Goal: Information Seeking & Learning: Learn about a topic

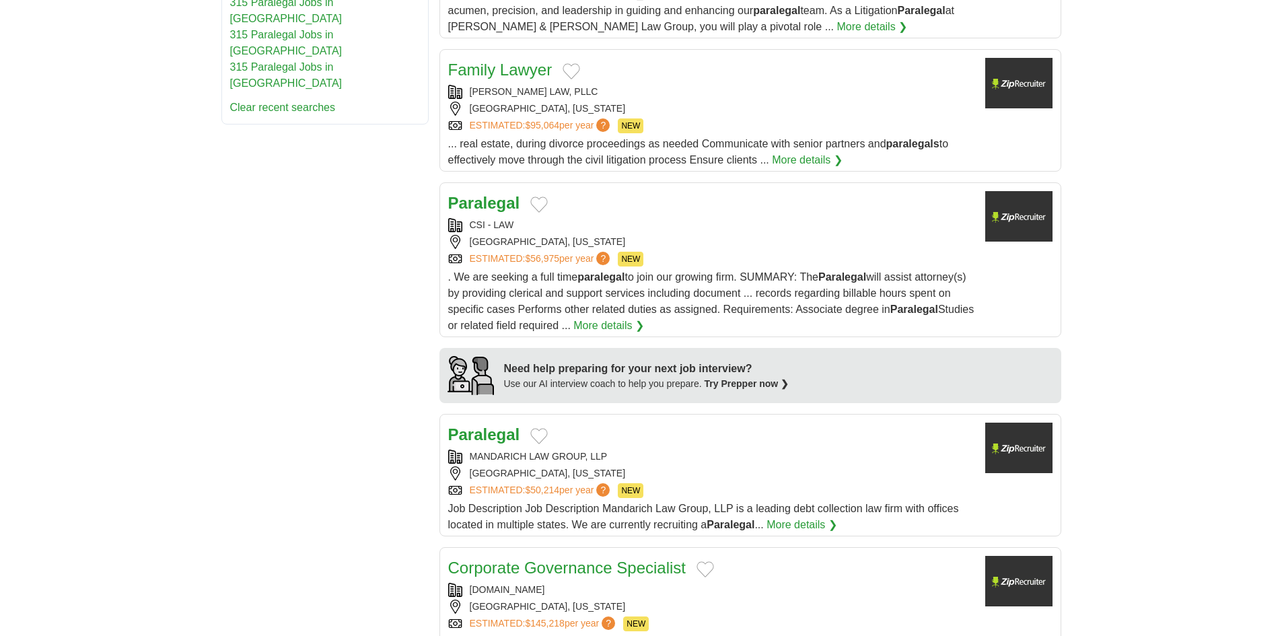
scroll to position [1144, 0]
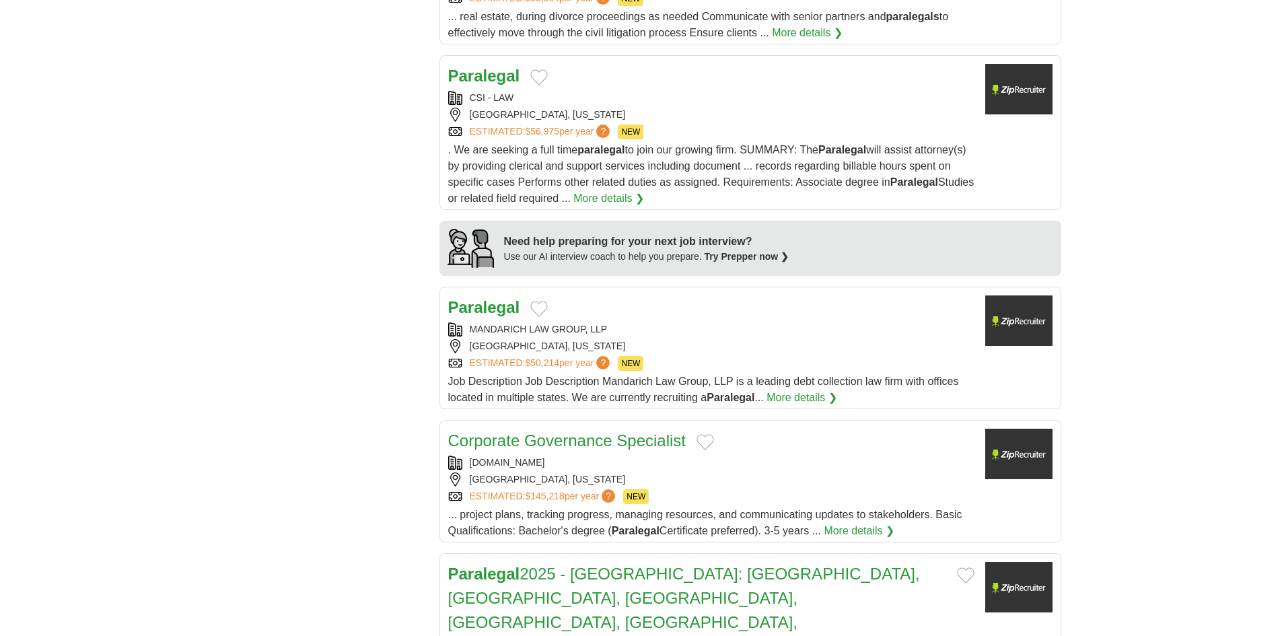
click at [665, 322] on div "MANDARICH LAW GROUP, LLP" at bounding box center [711, 329] width 526 height 14
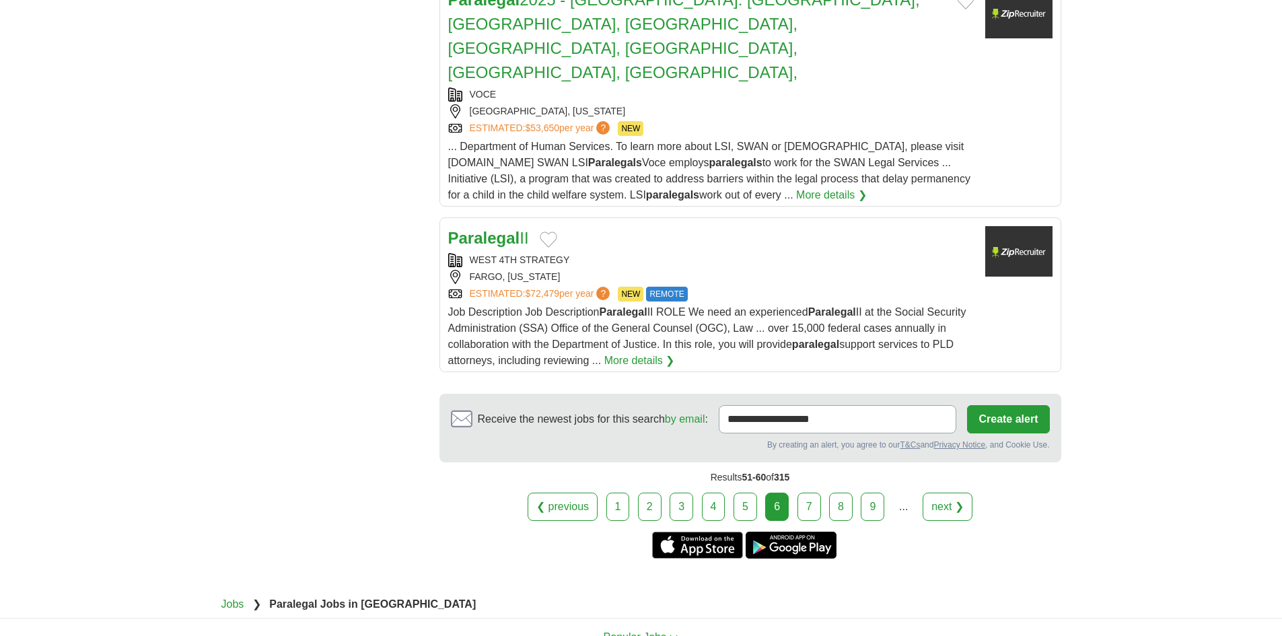
scroll to position [1750, 0]
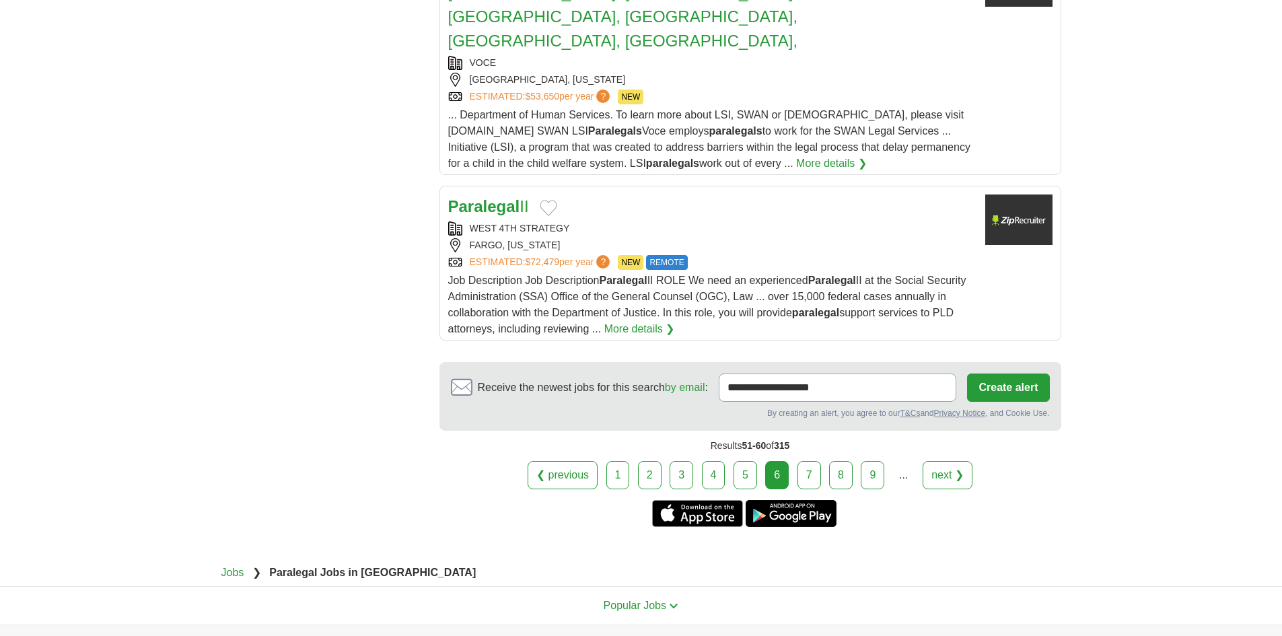
click at [812, 461] on link "7" at bounding box center [810, 475] width 24 height 28
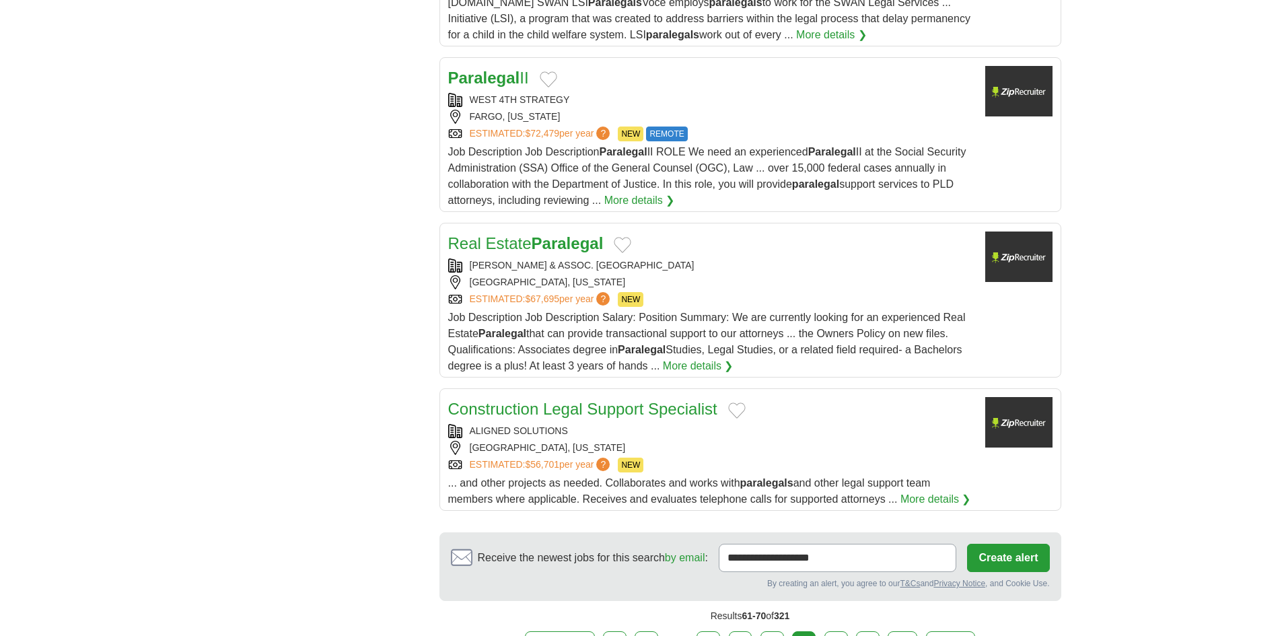
scroll to position [1615, 0]
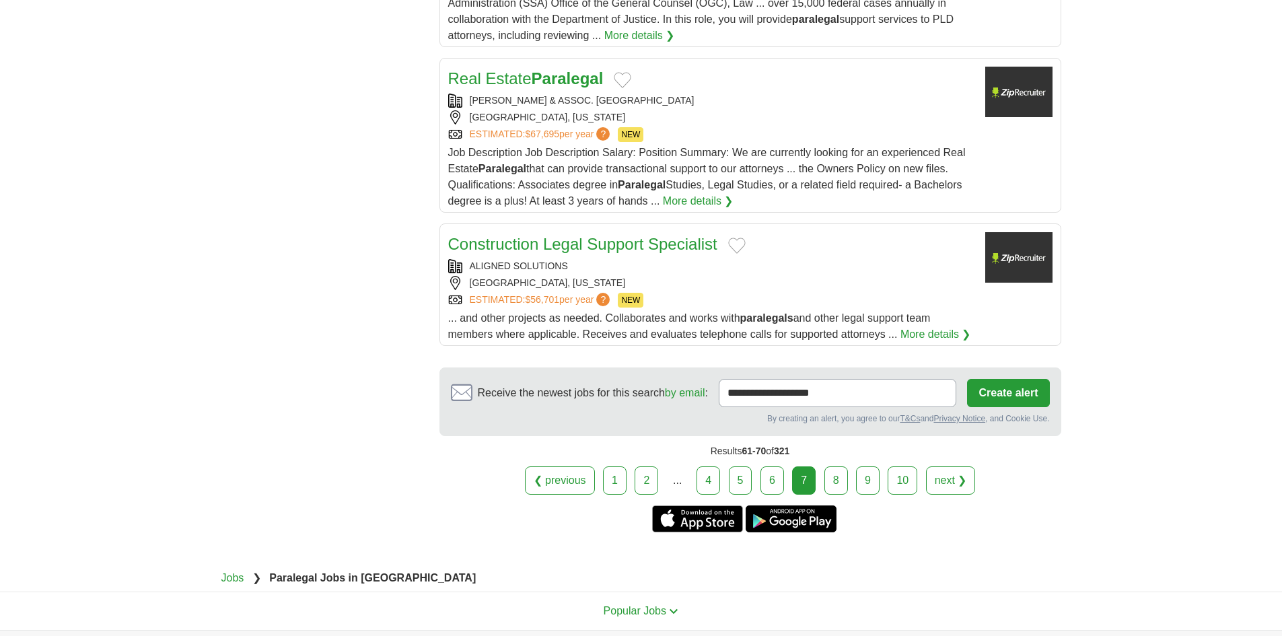
click at [566, 110] on div "FORT LAUDERDALE, FLORIDA" at bounding box center [711, 117] width 526 height 14
click at [833, 466] on link "8" at bounding box center [836, 480] width 24 height 28
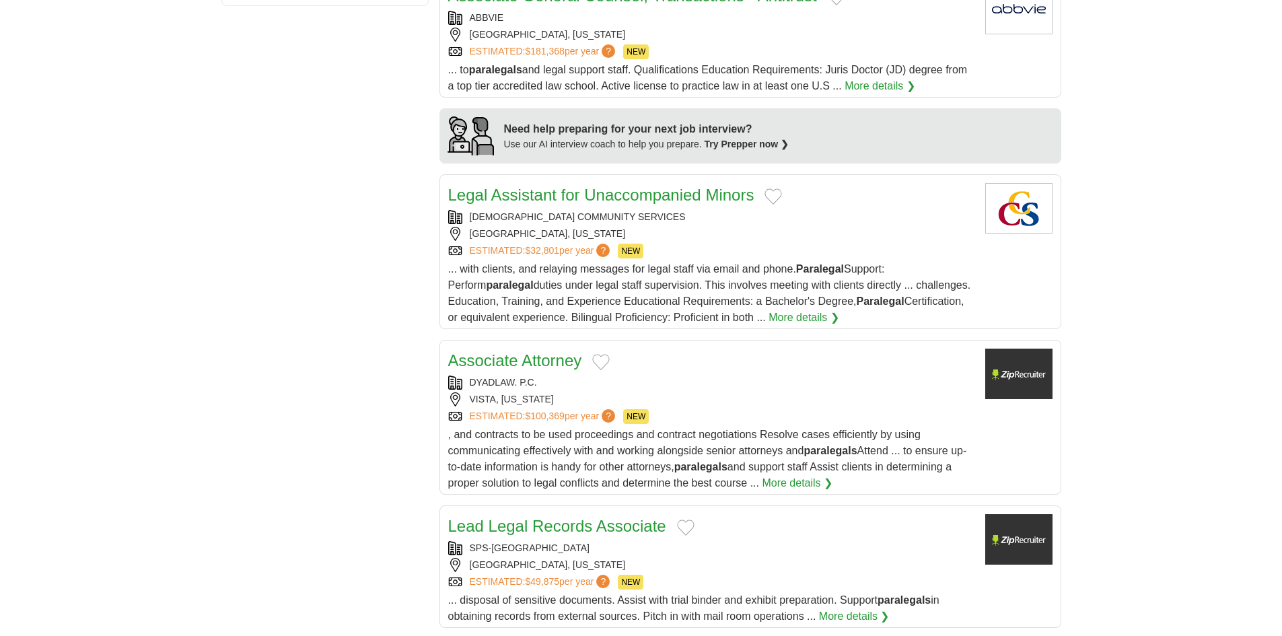
scroll to position [1144, 0]
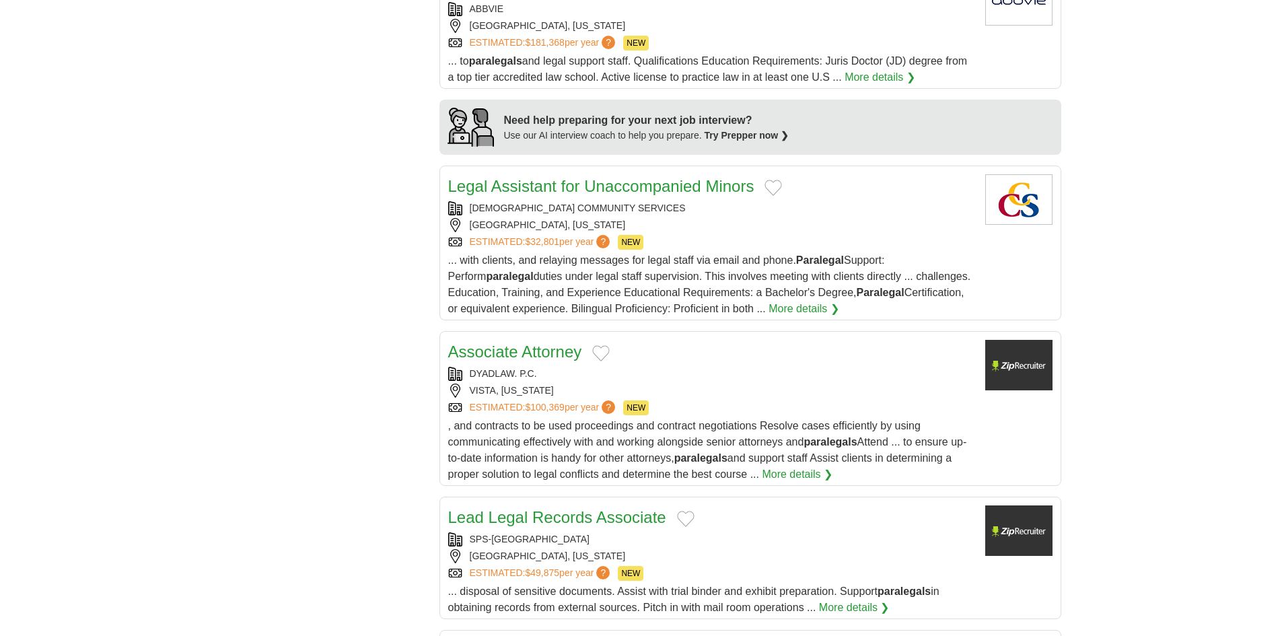
click at [615, 367] on div "DYADLAW. P.C." at bounding box center [711, 374] width 526 height 14
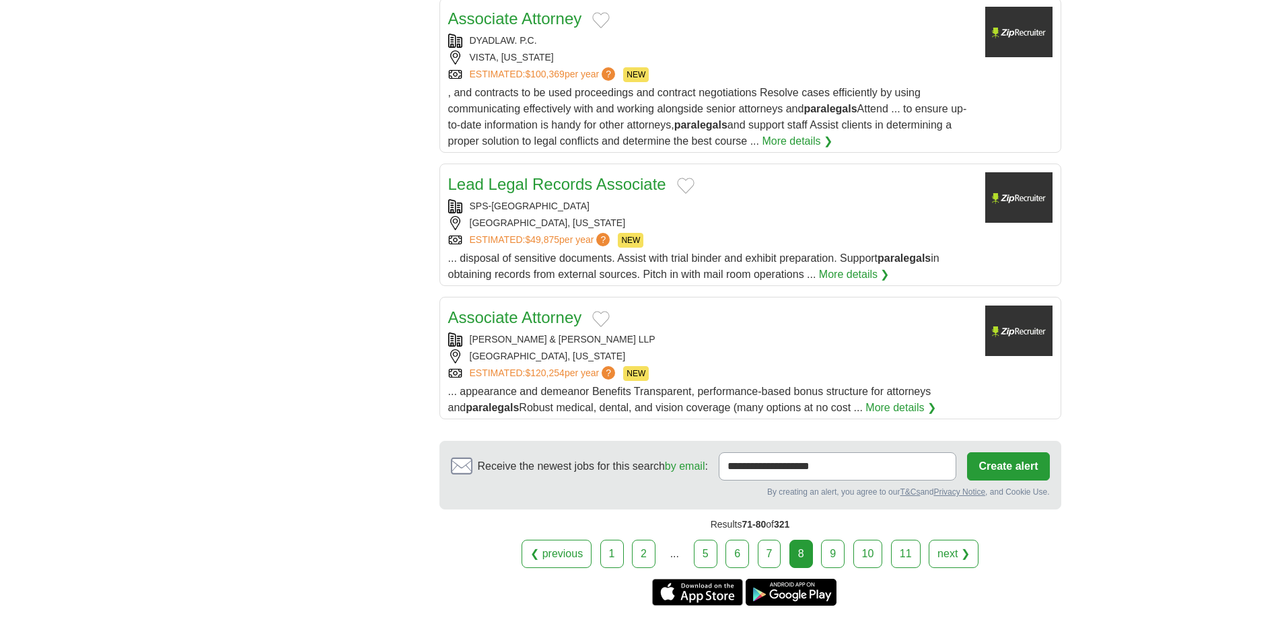
scroll to position [1481, 0]
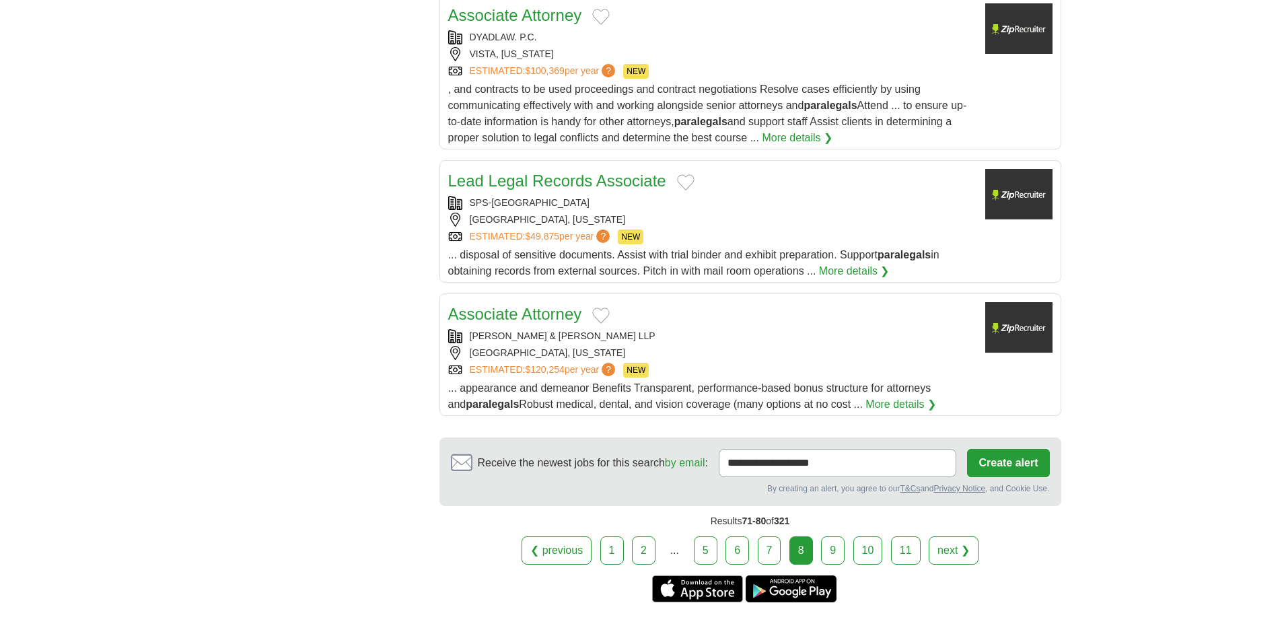
click at [684, 329] on div "TYSON & MENDES LLP" at bounding box center [711, 336] width 526 height 14
click at [835, 536] on link "9" at bounding box center [833, 550] width 24 height 28
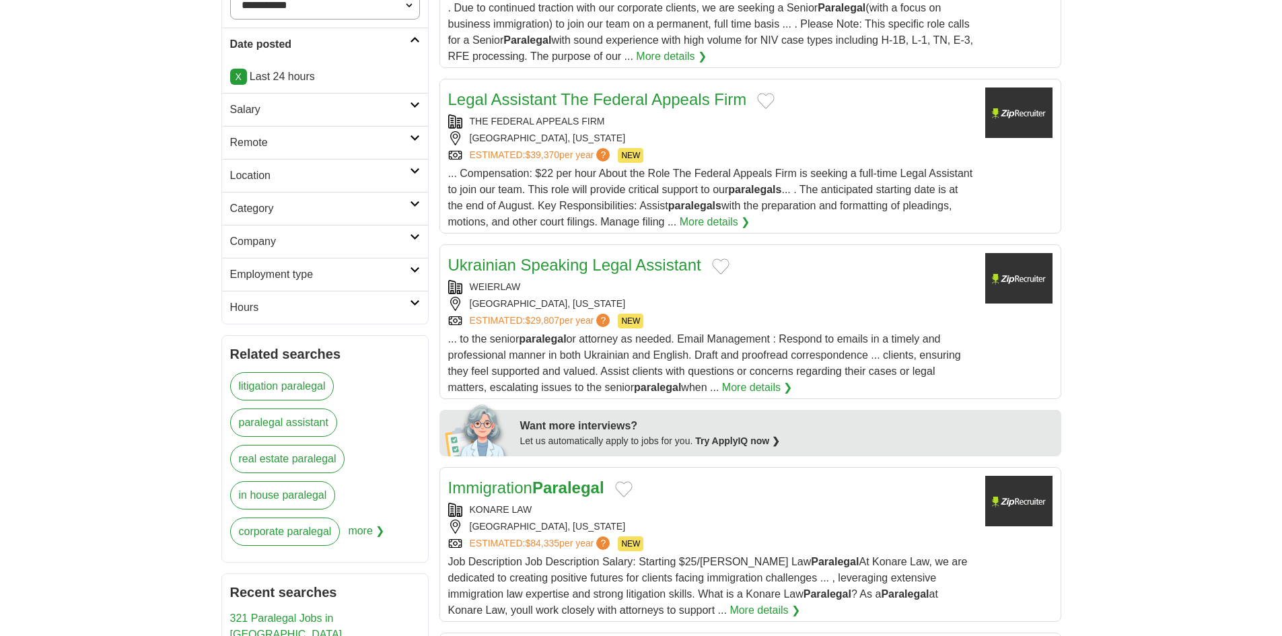
scroll to position [538, 0]
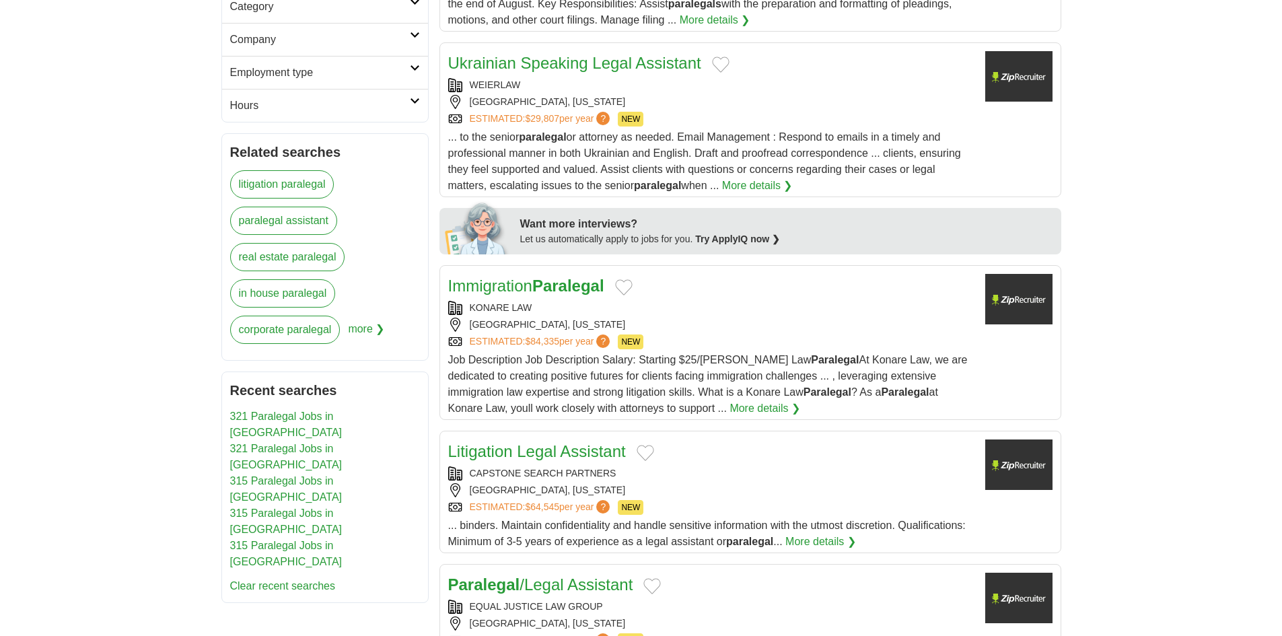
click at [555, 334] on div "KONARE LAW FREDERICK, MARYLAND ESTIMATED: $84,335 per year ? NEW" at bounding box center [711, 325] width 526 height 48
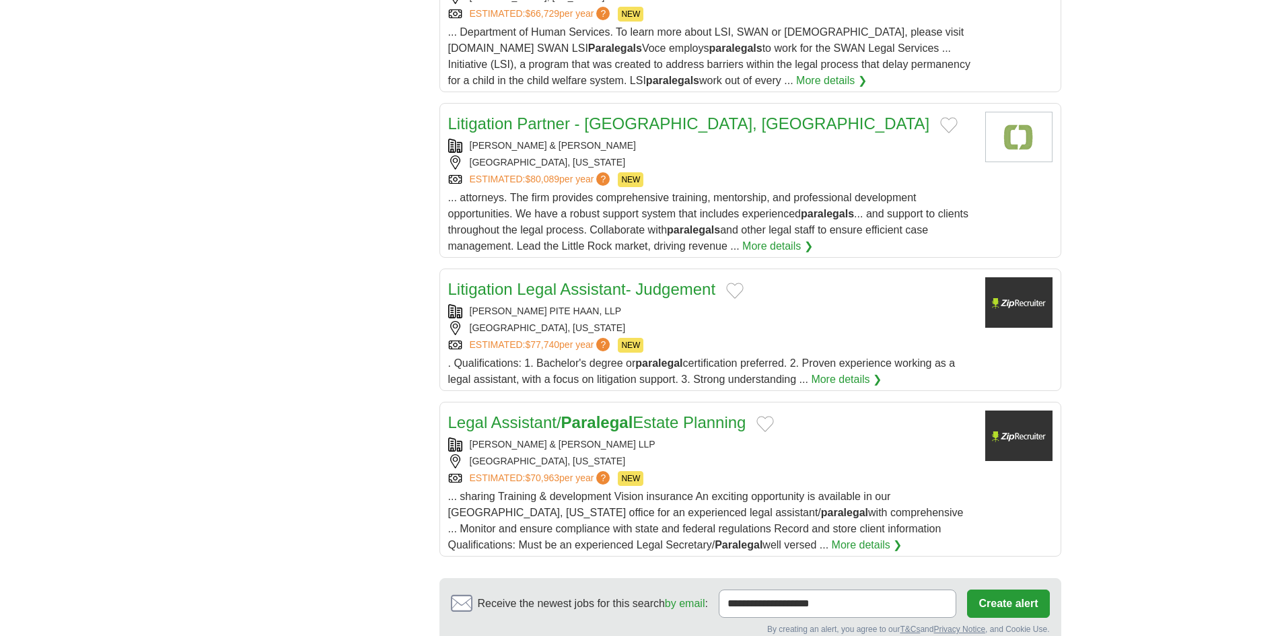
scroll to position [1481, 0]
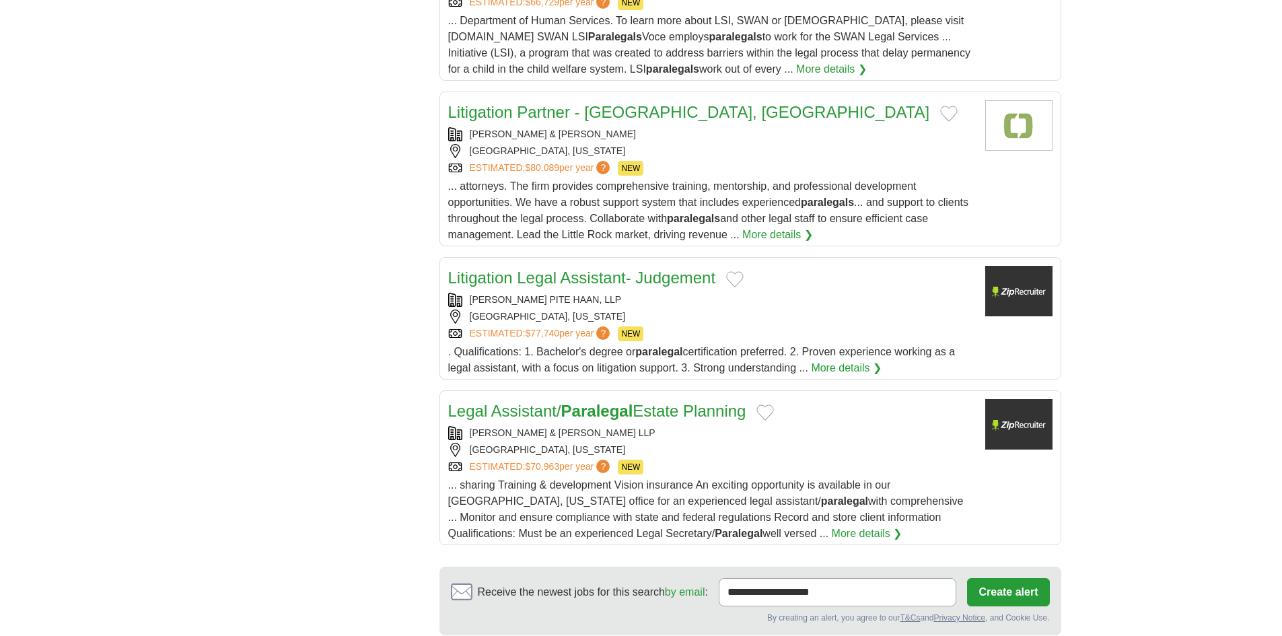
click at [629, 293] on div "ALDRIDGE PITE HAAN, LLP" at bounding box center [711, 300] width 526 height 14
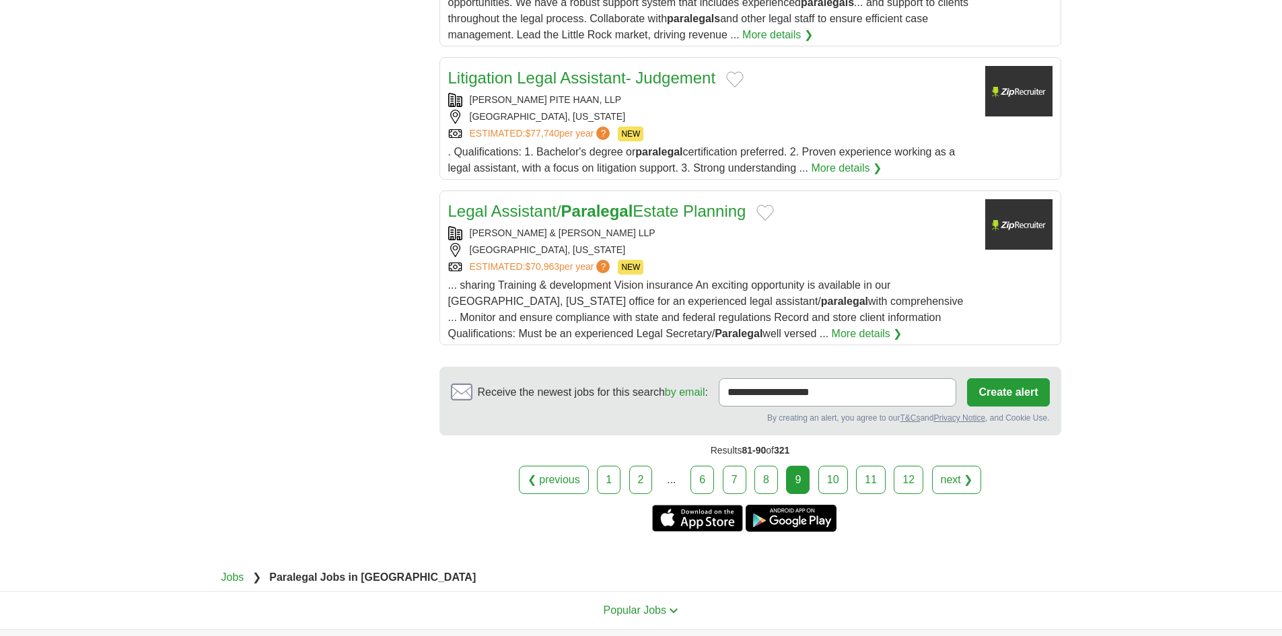
scroll to position [1750, 0]
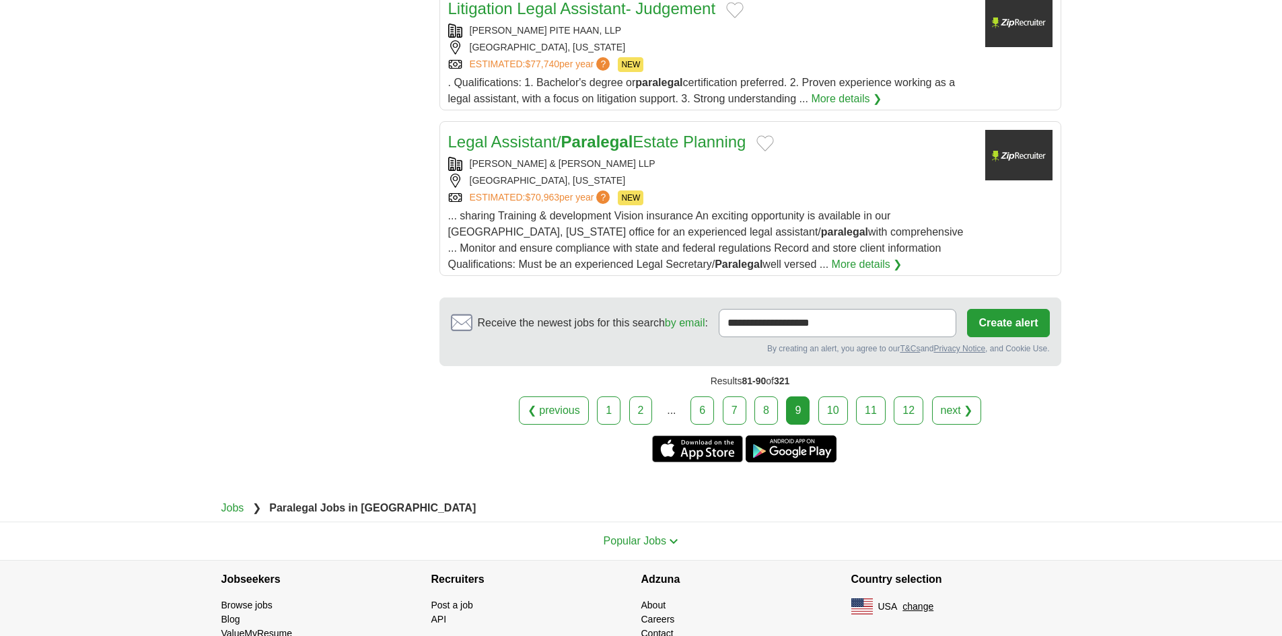
click at [674, 130] on div "Legal Assistant/ Paralegal Estate Planning VARNER & BRANDT LLP HIGHLAND, CALIFO…" at bounding box center [711, 201] width 526 height 143
click at [841, 396] on link "10" at bounding box center [833, 410] width 30 height 28
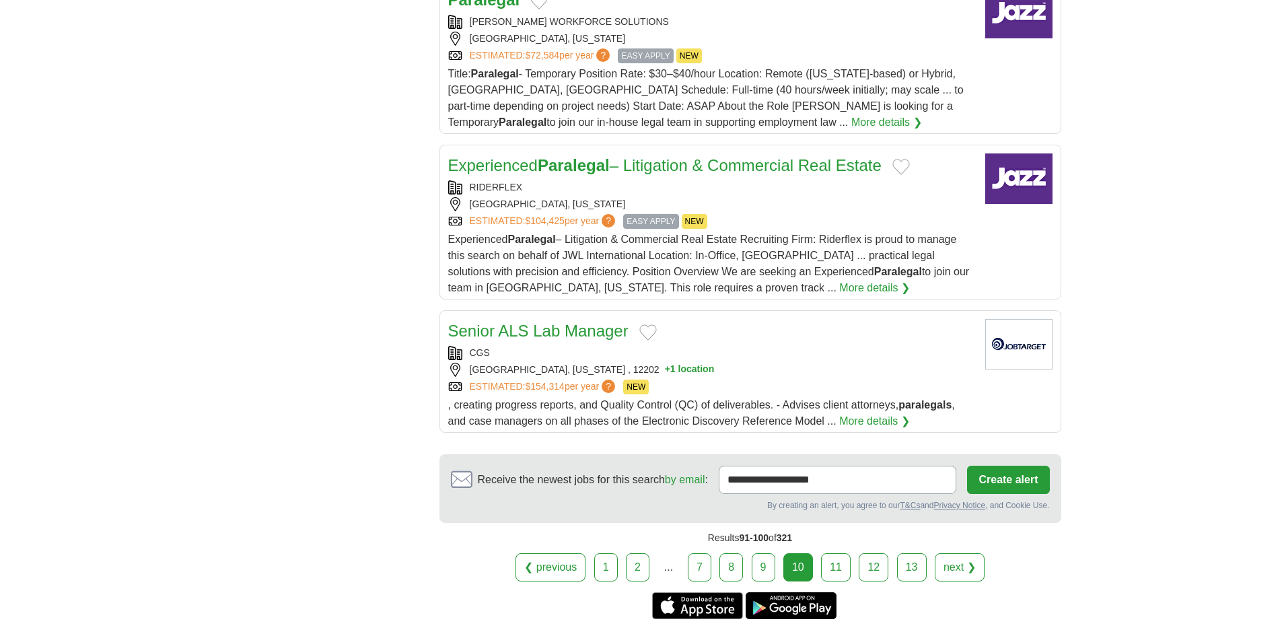
scroll to position [1481, 0]
